Goal: Task Accomplishment & Management: Complete application form

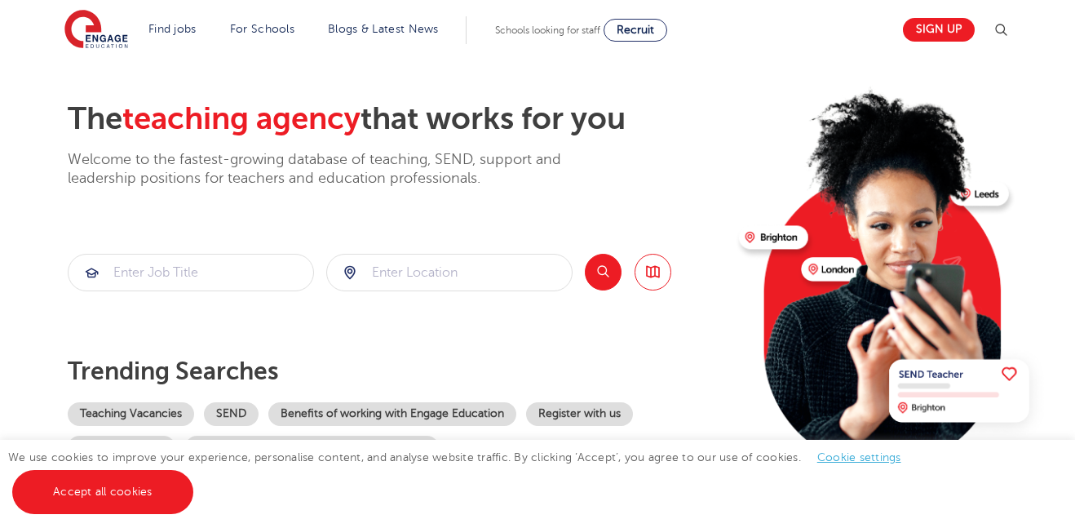
scroll to position [56, 0]
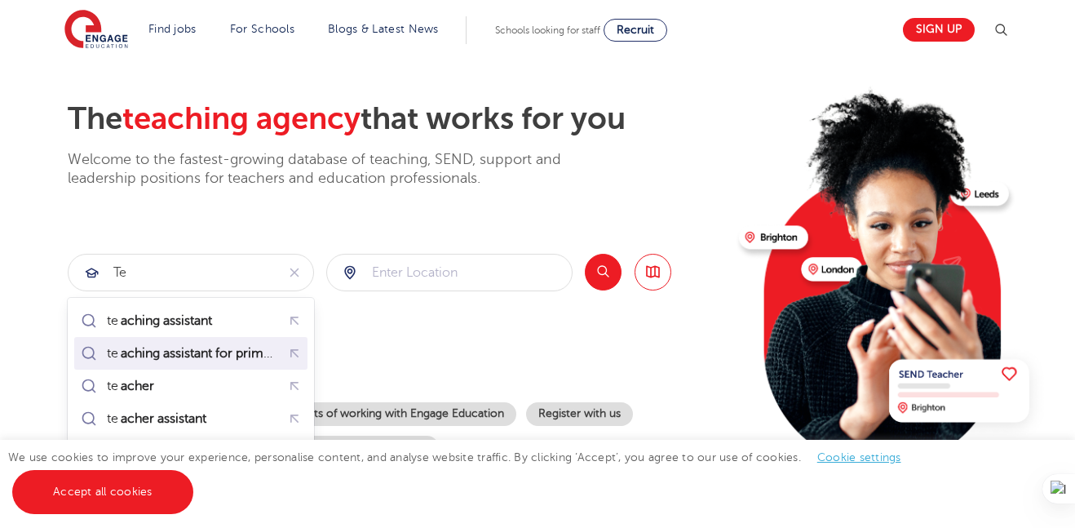
click at [223, 348] on mark "aching assistant for primary" at bounding box center [201, 353] width 166 height 20
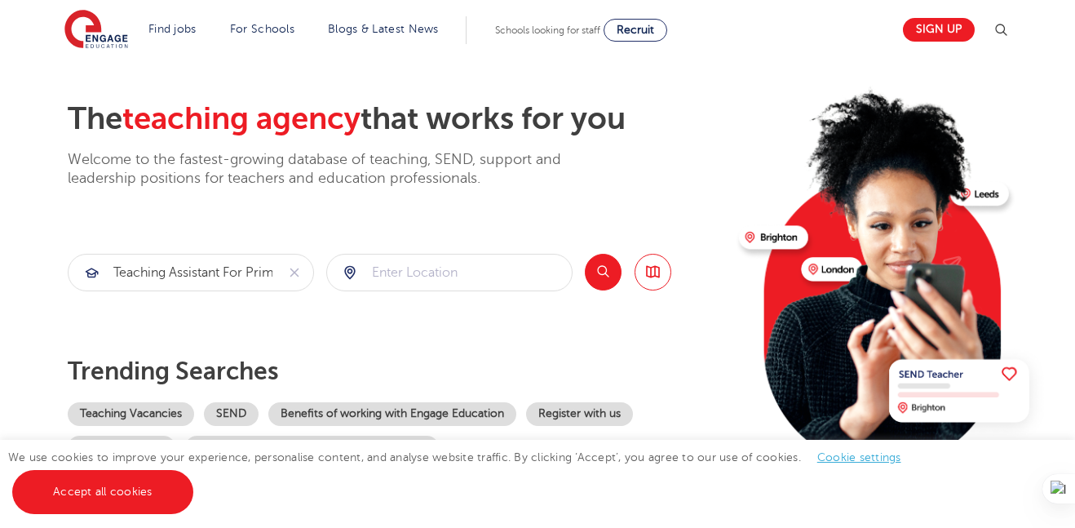
type input "teaching assistant for primary"
click at [426, 279] on input "search" at bounding box center [449, 272] width 245 height 36
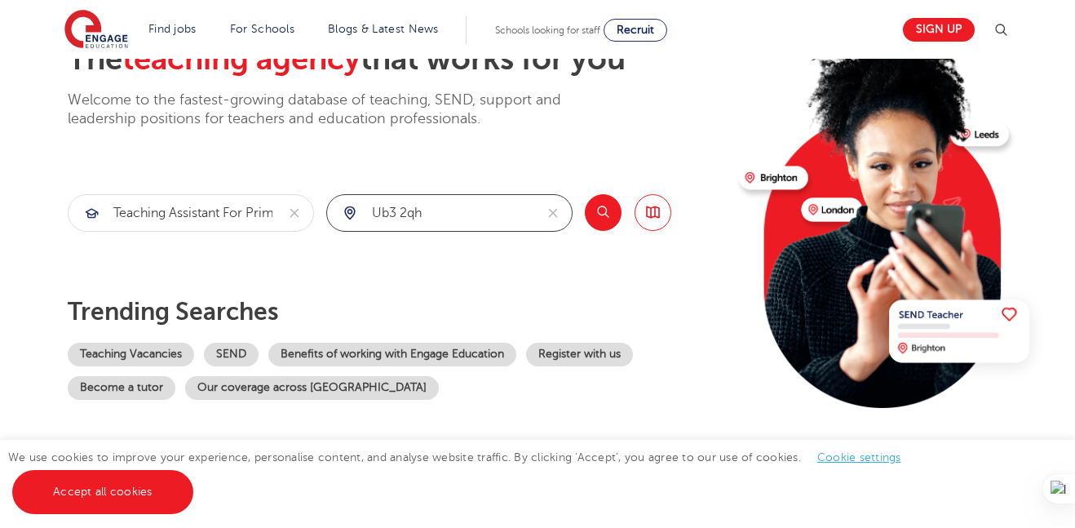
scroll to position [117, 0]
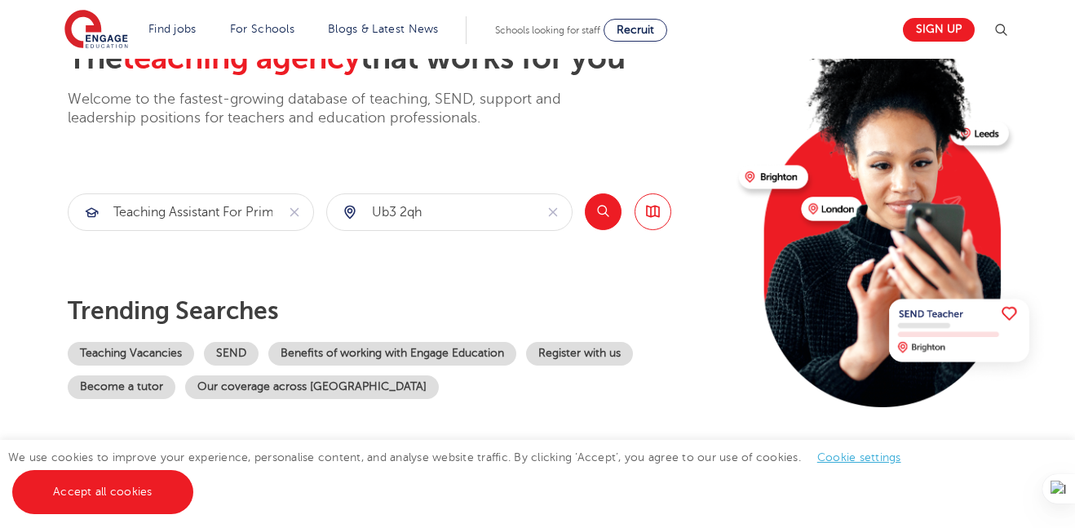
click at [607, 210] on button "Search" at bounding box center [603, 211] width 37 height 37
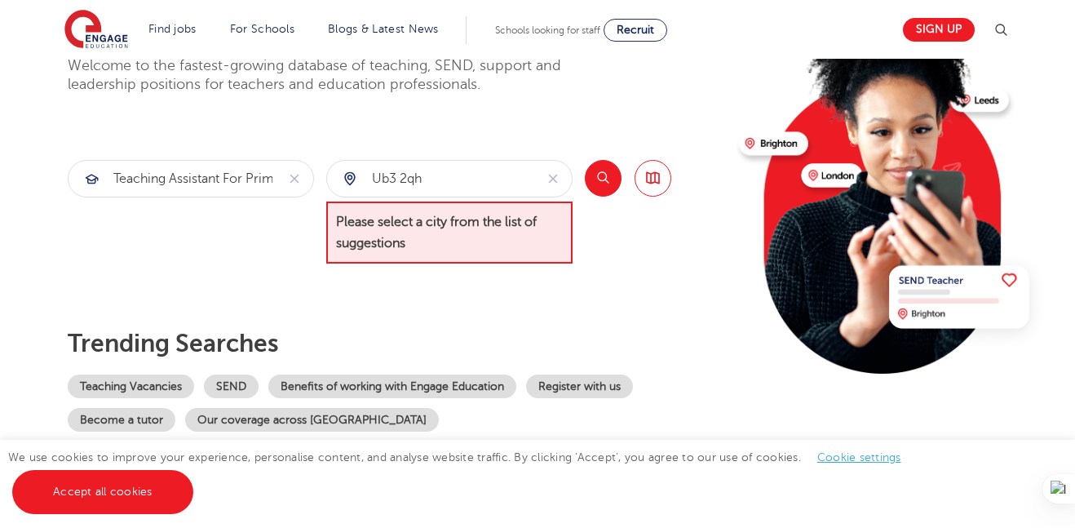
scroll to position [154, 0]
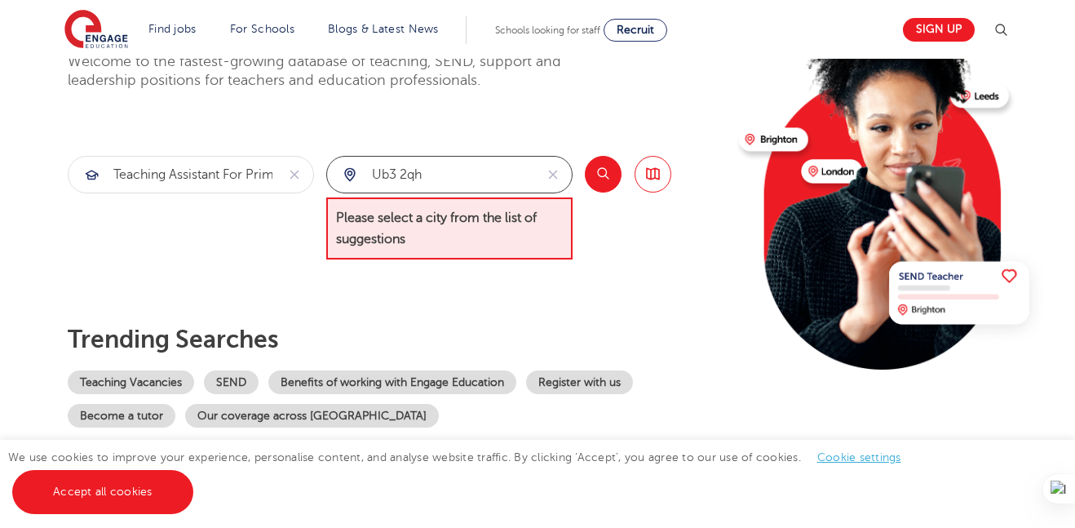
click at [464, 179] on input "ub3 2qh" at bounding box center [430, 175] width 207 height 36
click at [603, 177] on button "Search" at bounding box center [603, 174] width 37 height 37
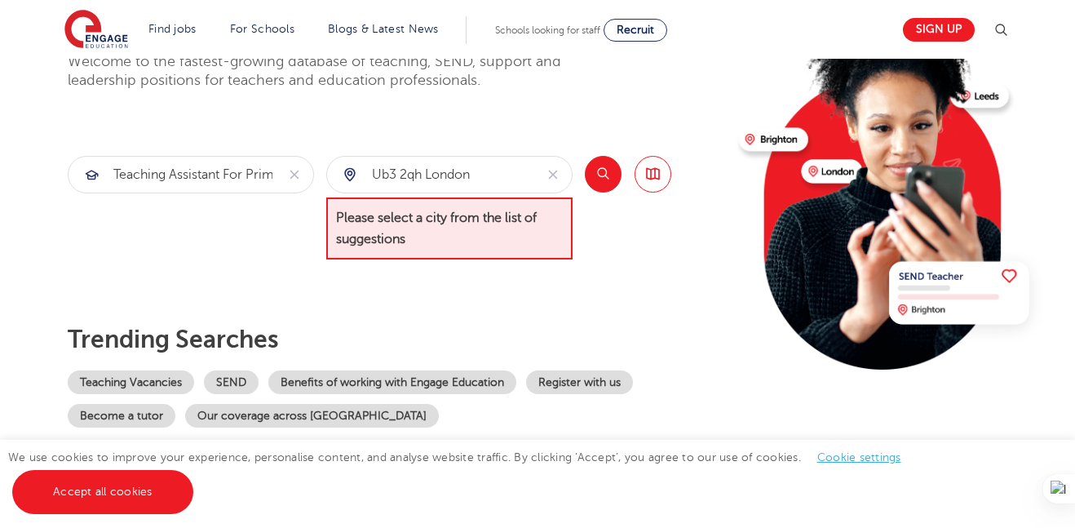
click at [603, 177] on button "Search" at bounding box center [603, 174] width 37 height 37
click at [484, 175] on input "ub3 2qh london" at bounding box center [430, 175] width 207 height 36
type input "ub3 2qh hayes"
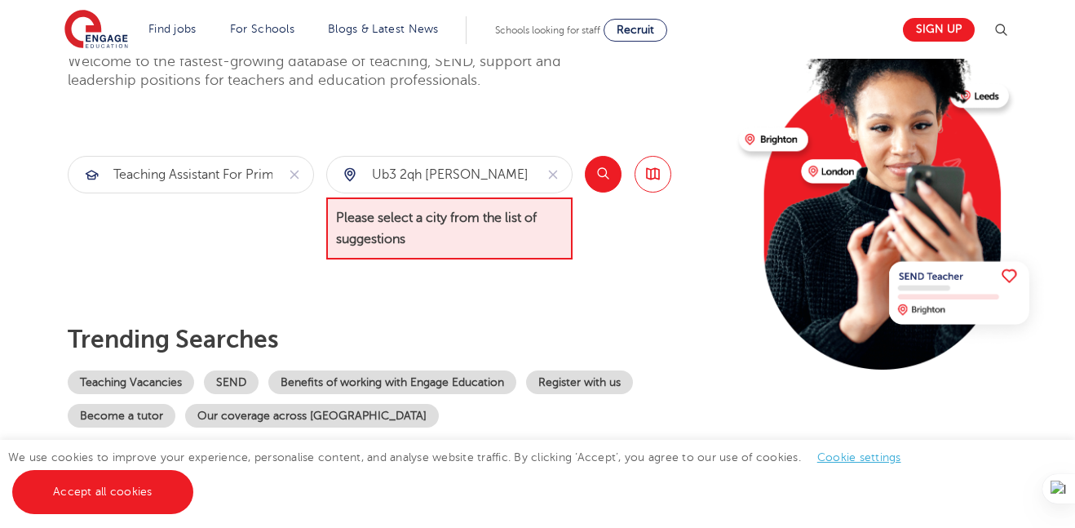
click at [604, 176] on button "Search" at bounding box center [603, 174] width 37 height 37
click at [483, 171] on input "ub3 2qh hayes" at bounding box center [430, 175] width 207 height 36
click at [351, 176] on div "ub3 2qh hayes" at bounding box center [430, 175] width 207 height 36
click at [555, 175] on icon "reset" at bounding box center [553, 174] width 16 height 15
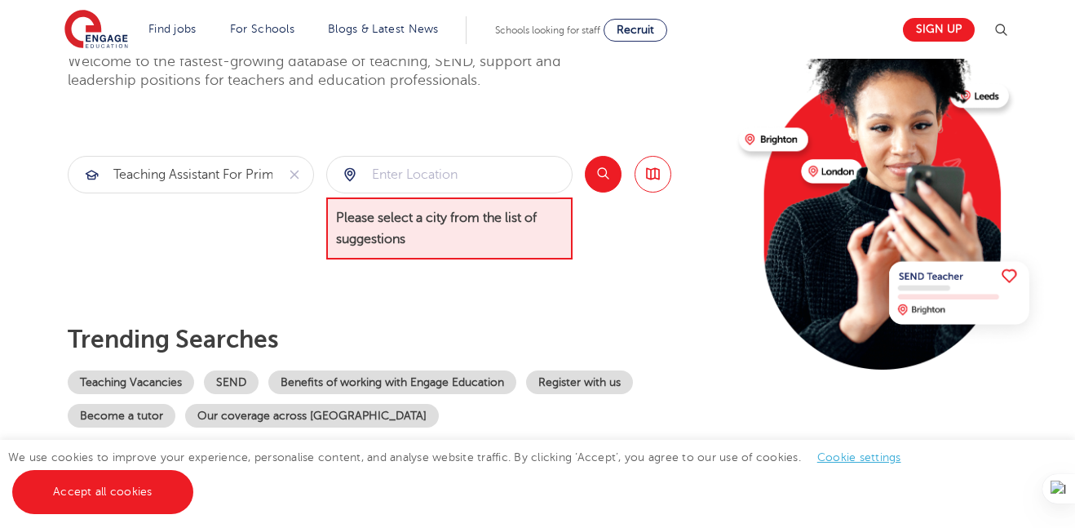
click at [351, 178] on div at bounding box center [449, 175] width 245 height 36
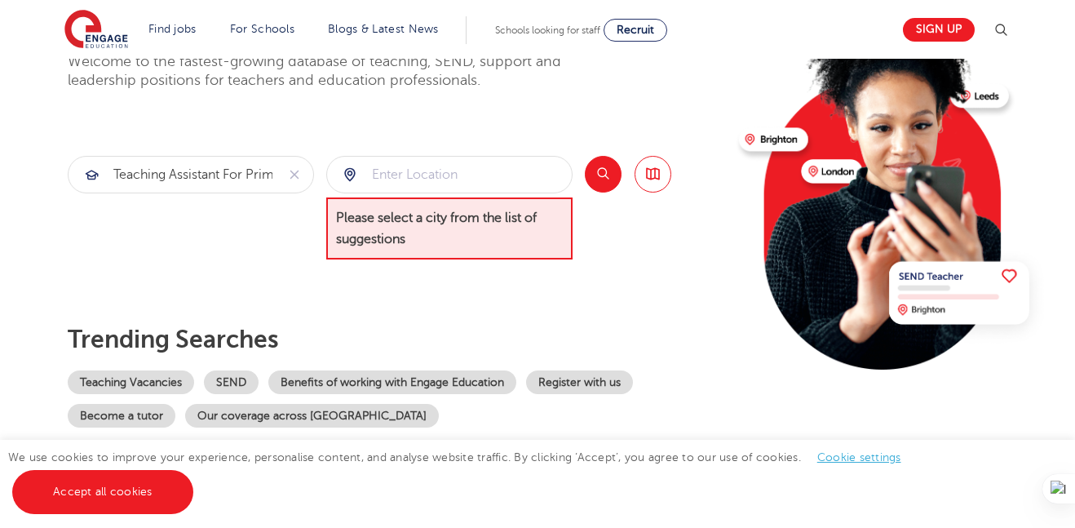
click at [351, 178] on div at bounding box center [449, 175] width 245 height 36
click at [406, 173] on input "search" at bounding box center [449, 175] width 245 height 36
type input "ub3 2qh hayes"
click at [599, 178] on button "Search" at bounding box center [603, 174] width 37 height 37
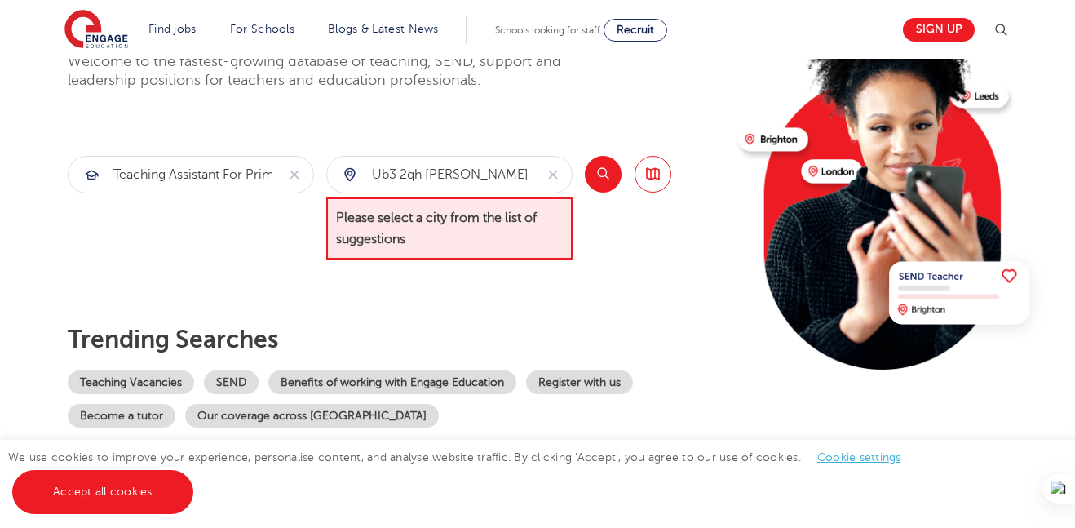
click at [599, 178] on button "Search" at bounding box center [603, 174] width 37 height 37
click at [101, 39] on img at bounding box center [96, 30] width 64 height 41
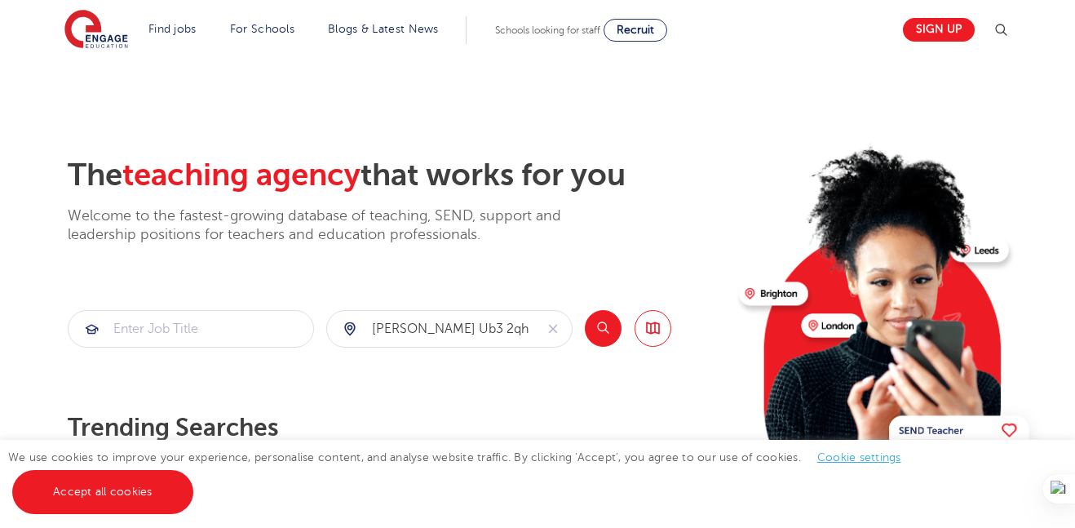
type input "[PERSON_NAME] ub3 2qh"
click at [292, 334] on input "search" at bounding box center [190, 329] width 245 height 36
click at [258, 326] on input "search" at bounding box center [190, 329] width 245 height 36
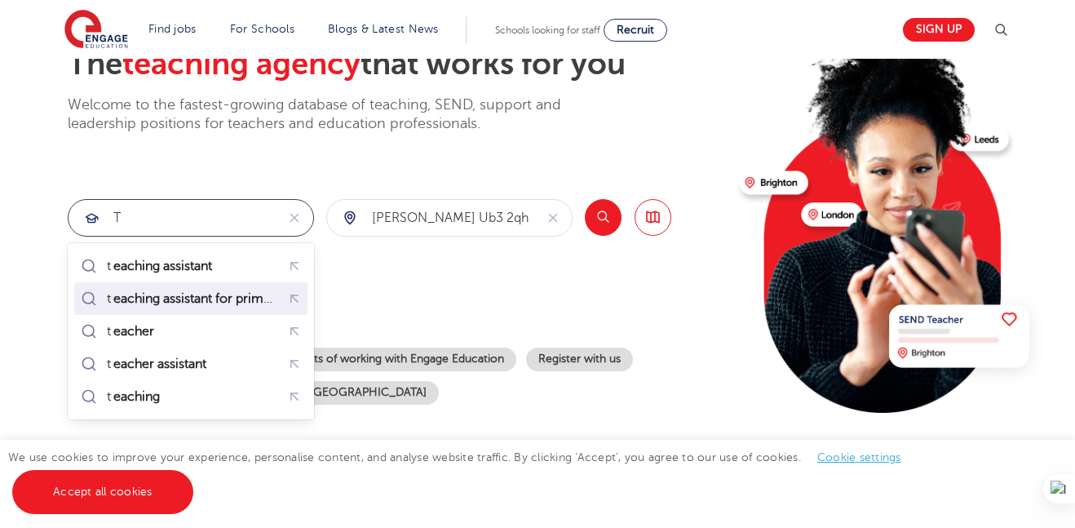
scroll to position [115, 0]
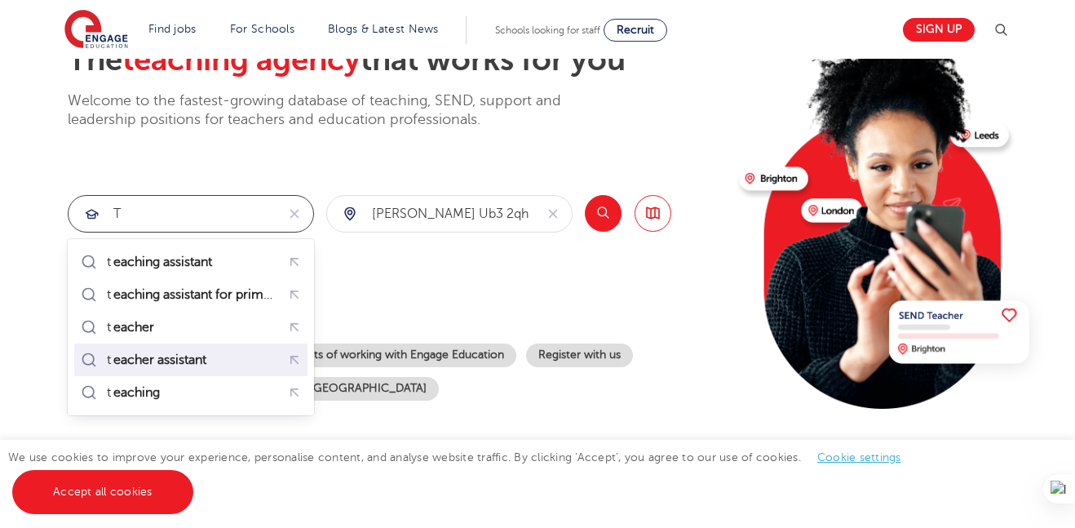
click at [200, 358] on mark "eacher assistant" at bounding box center [160, 360] width 98 height 20
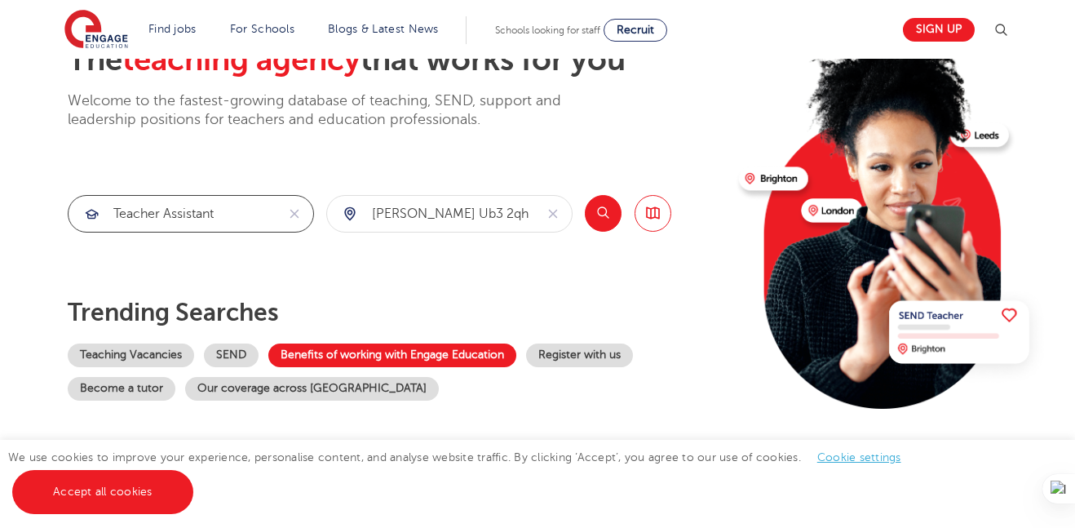
type input "teacher assistant"
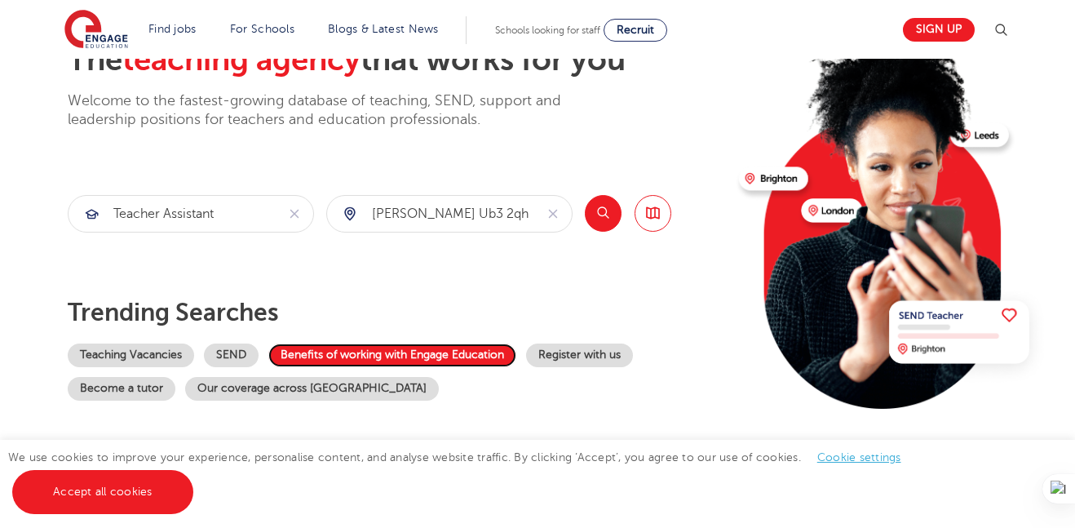
click at [356, 354] on link "Benefits of working with Engage Education" at bounding box center [392, 355] width 248 height 24
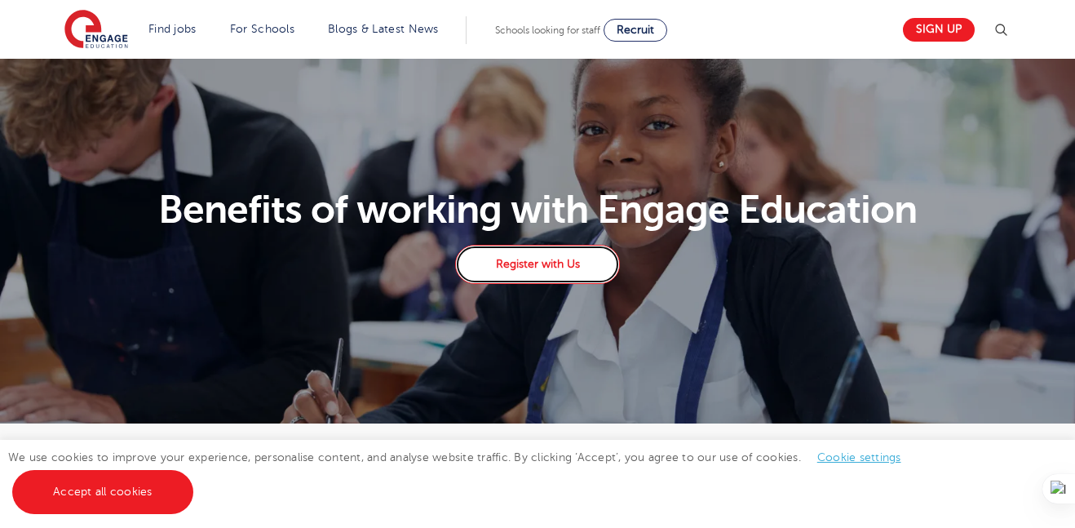
click at [537, 269] on link "Register with Us" at bounding box center [537, 264] width 165 height 39
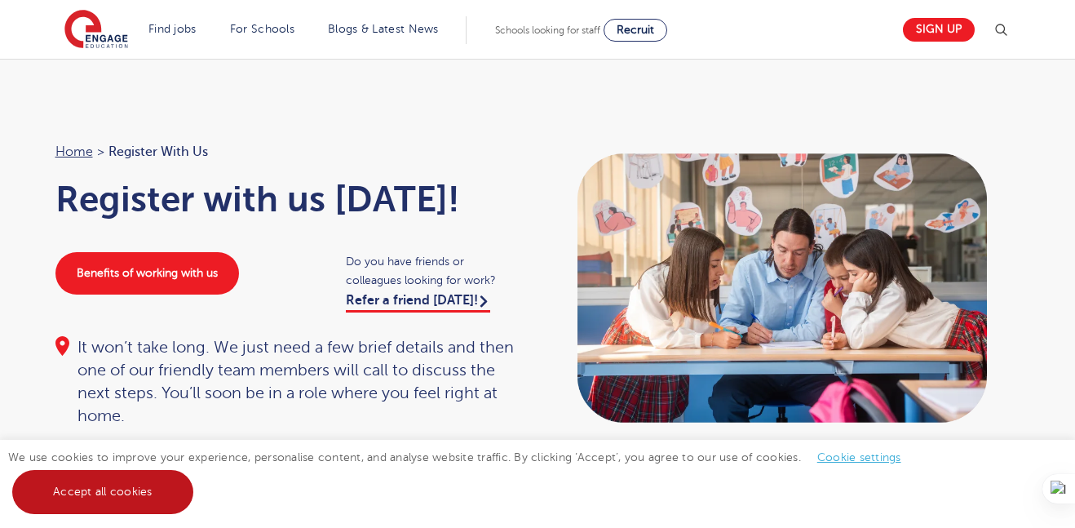
click at [126, 485] on link "Accept all cookies" at bounding box center [102, 492] width 181 height 44
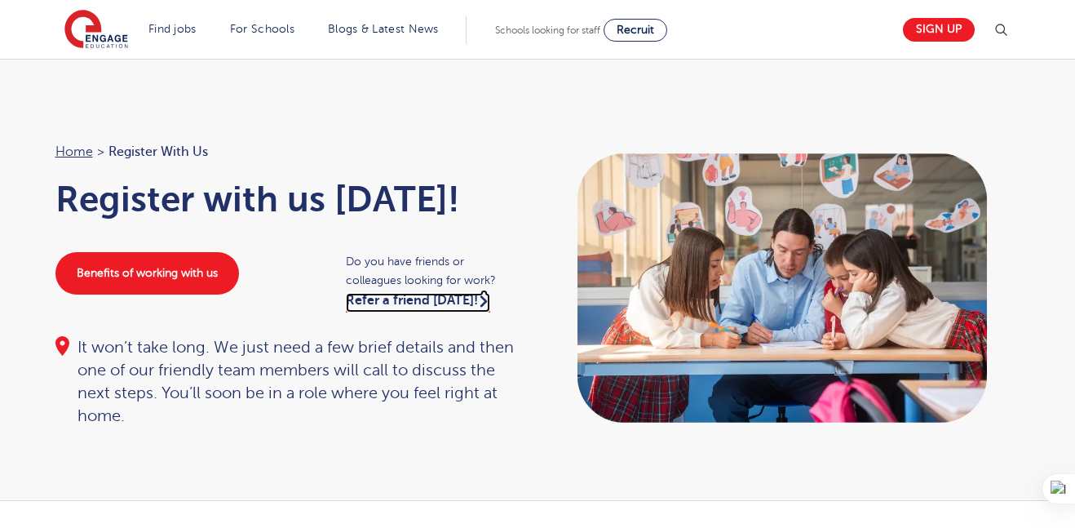
click at [398, 301] on link "Refer a friend [DATE]!" at bounding box center [418, 303] width 144 height 20
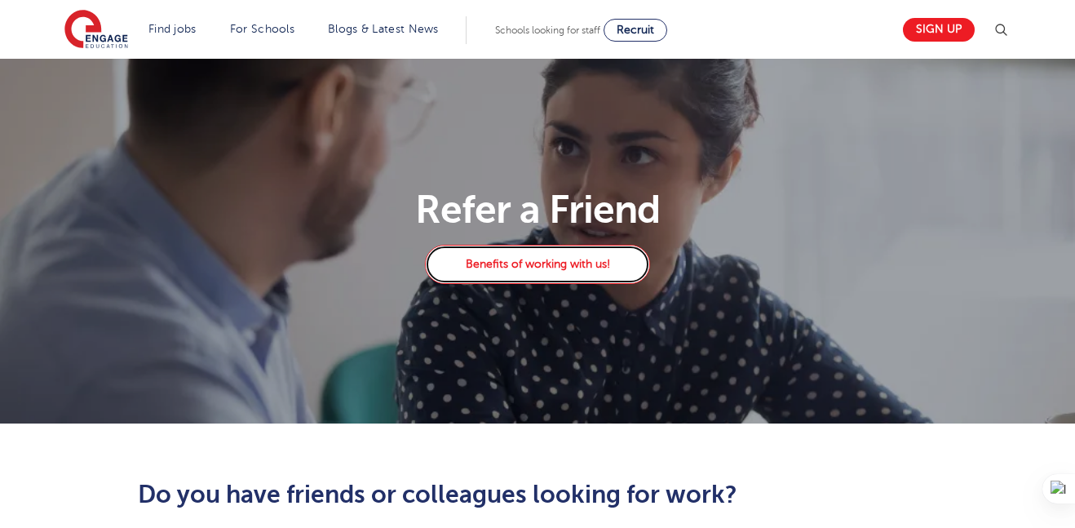
click at [511, 267] on link "Benefits of working with us!" at bounding box center [537, 264] width 225 height 39
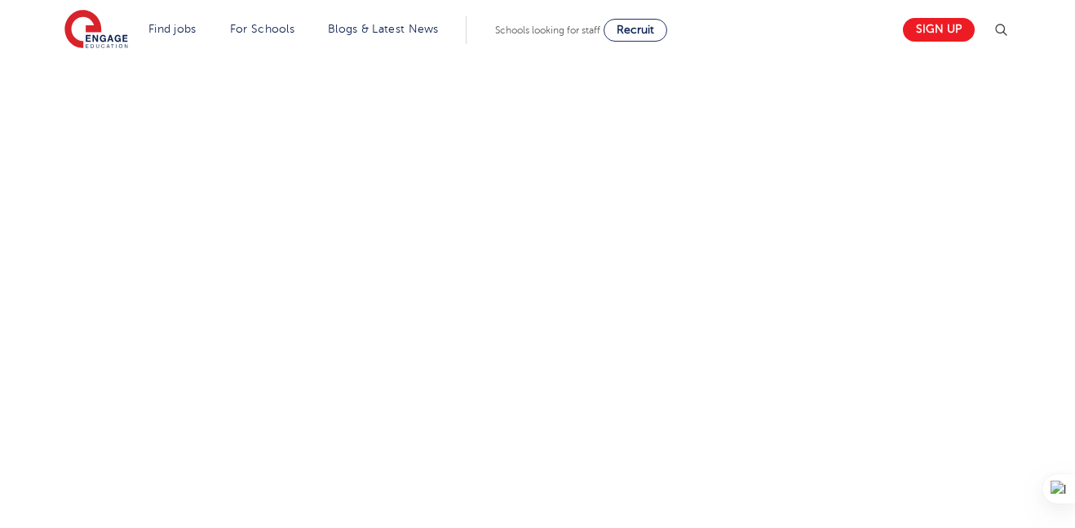
scroll to position [792, 0]
